Goal: Task Accomplishment & Management: Complete application form

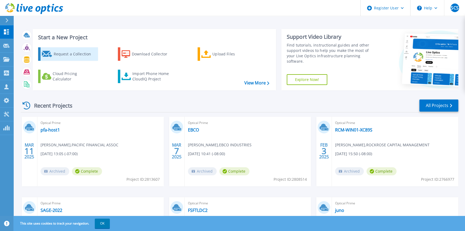
click at [90, 56] on div "Request a Collection" at bounding box center [74, 54] width 43 height 11
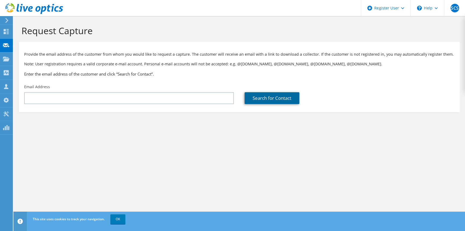
click at [269, 97] on link "Search for Contact" at bounding box center [272, 98] width 55 height 12
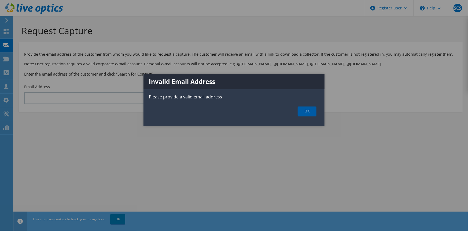
click at [301, 107] on link "OK" at bounding box center [307, 111] width 19 height 10
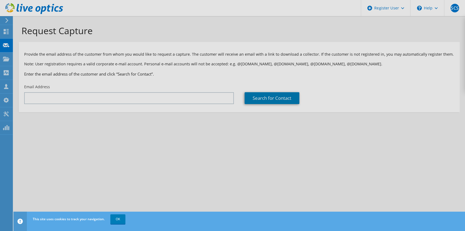
click at [220, 101] on div at bounding box center [232, 115] width 465 height 231
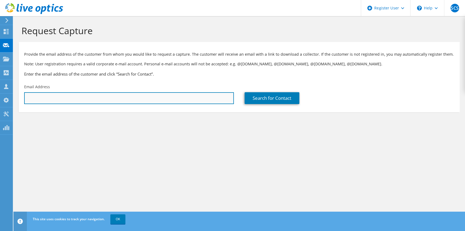
click at [220, 98] on input "text" at bounding box center [129, 98] width 210 height 12
paste input "[PERSON_NAME][EMAIL_ADDRESS][DOMAIN_NAME]"
type input "[PERSON_NAME][EMAIL_ADDRESS][DOMAIN_NAME]"
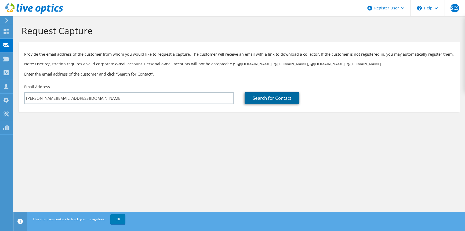
click at [271, 96] on link "Search for Contact" at bounding box center [272, 98] width 55 height 12
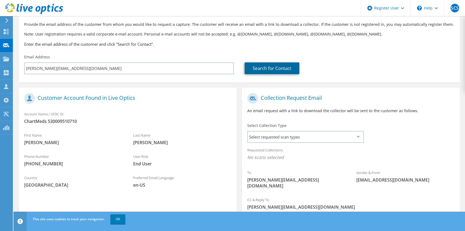
scroll to position [64, 0]
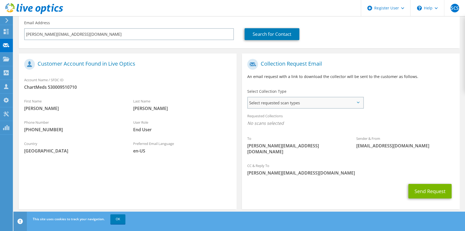
click at [282, 101] on span "Select requested scan types" at bounding box center [305, 102] width 115 height 11
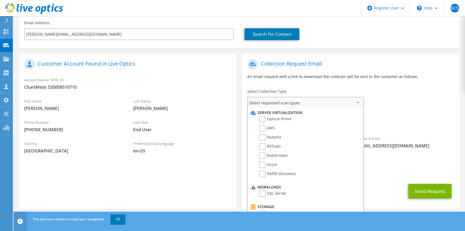
click at [277, 119] on label "Optical Prime" at bounding box center [275, 119] width 32 height 6
click at [0, 0] on input "Optical Prime" at bounding box center [0, 0] width 0 height 0
click at [391, 116] on div "Requested Collections No scans selected Optical Prime" at bounding box center [351, 120] width 218 height 21
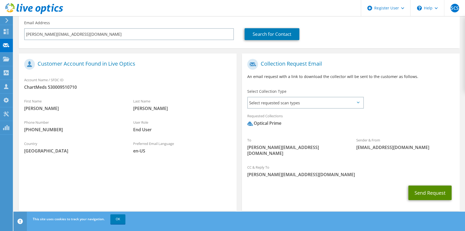
click at [424, 191] on button "Send Request" at bounding box center [429, 192] width 43 height 14
